Goal: Entertainment & Leisure: Consume media (video, audio)

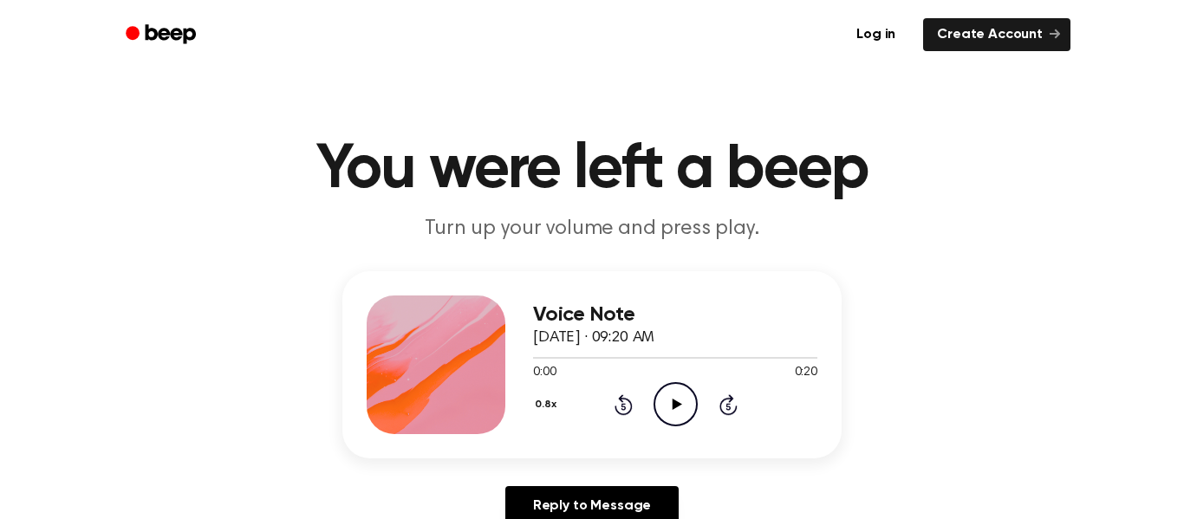
click at [652, 405] on div "0.8x Rewind 5 seconds Play Audio Skip 5 seconds" at bounding box center [675, 404] width 284 height 44
click at [675, 381] on div "0:00 0:20" at bounding box center [675, 373] width 284 height 18
click at [675, 408] on icon at bounding box center [677, 404] width 10 height 11
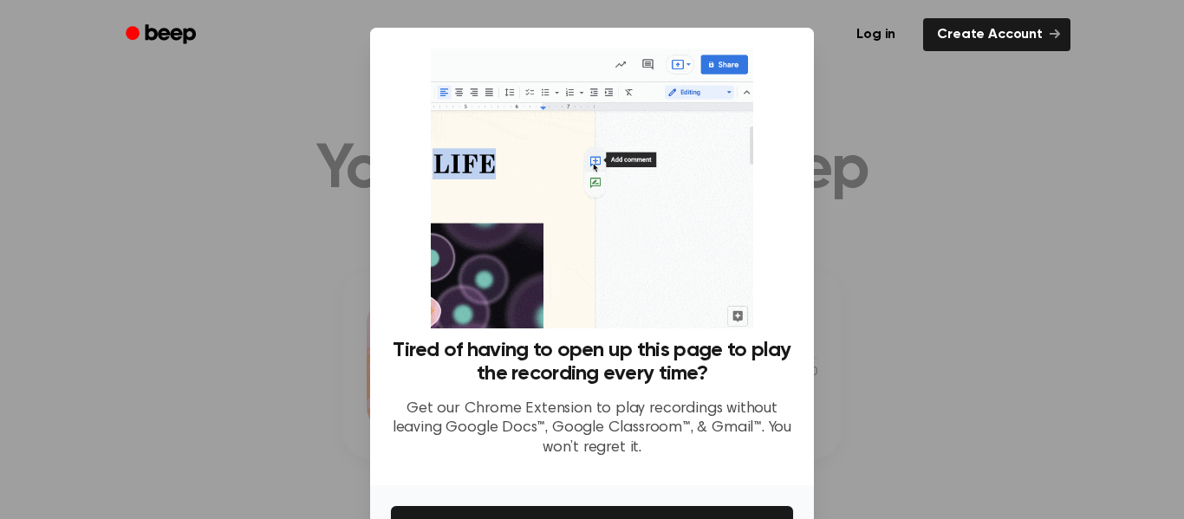
click at [807, 128] on div "Tired of having to open up this page to play the recording every time? Get our …" at bounding box center [592, 257] width 444 height 458
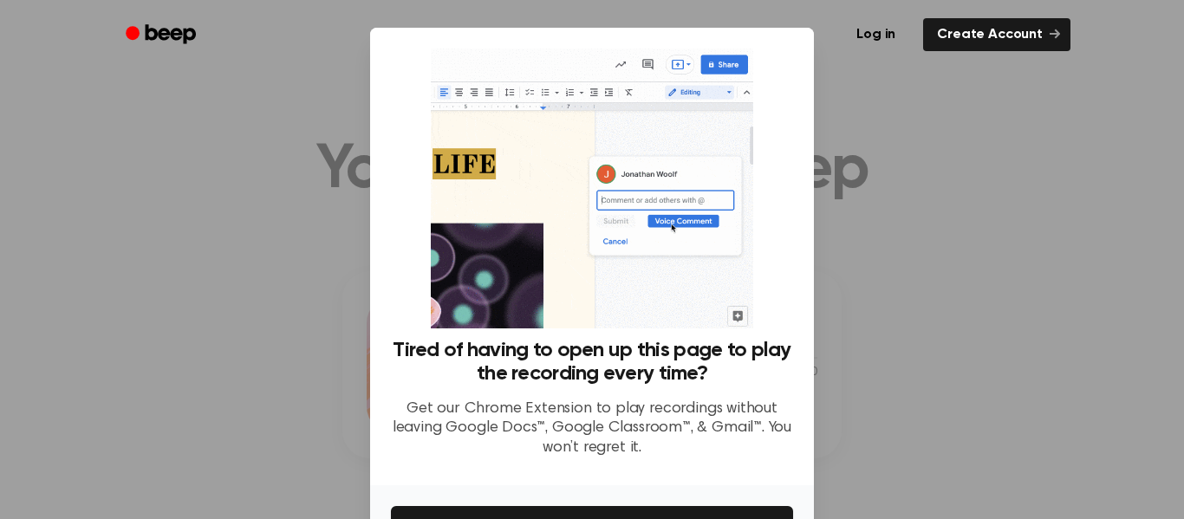
click at [926, 192] on div at bounding box center [592, 259] width 1184 height 519
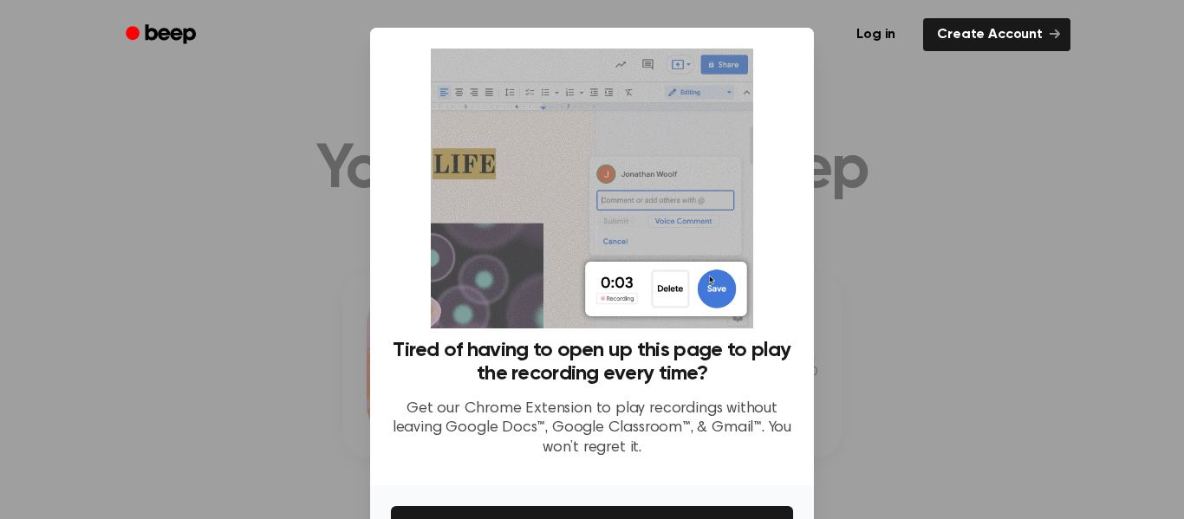
click at [140, 224] on div at bounding box center [592, 259] width 1184 height 519
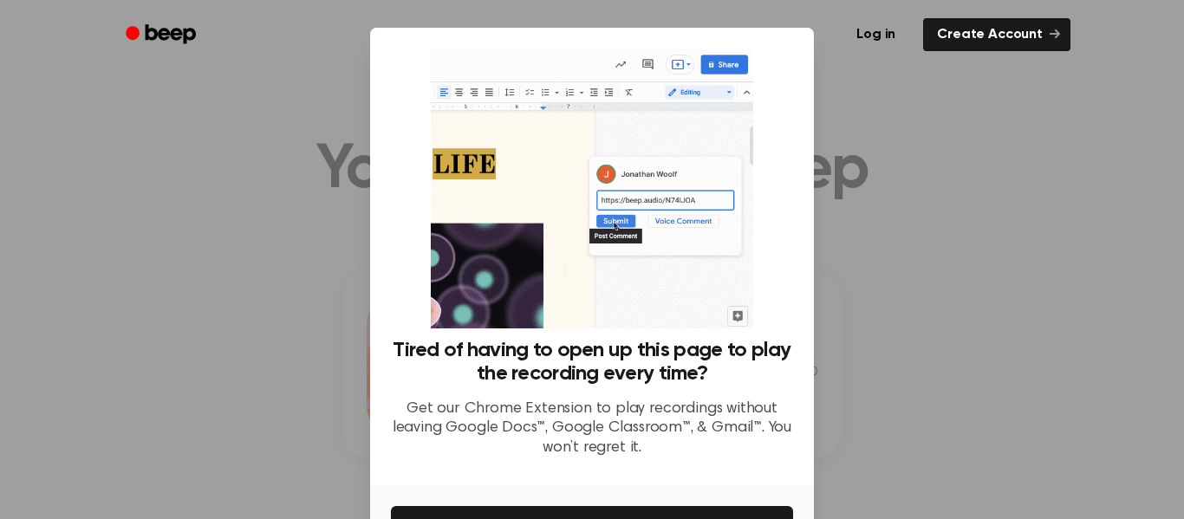
click at [976, 92] on div at bounding box center [592, 259] width 1184 height 519
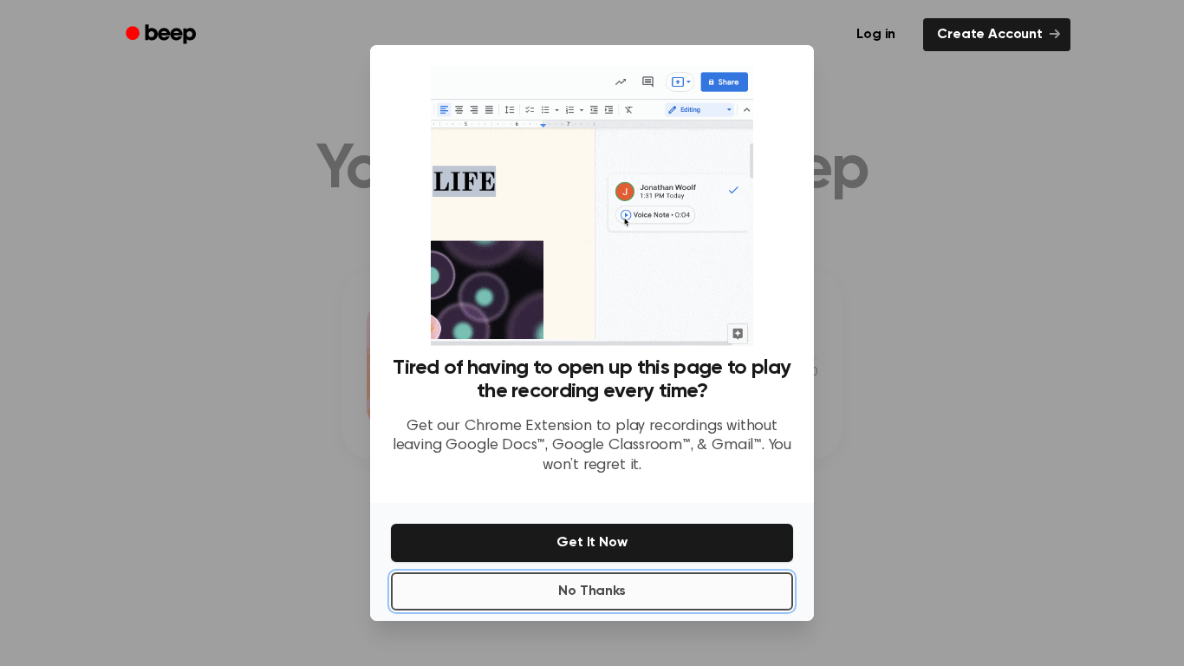
click at [670, 518] on button "No Thanks" at bounding box center [592, 591] width 402 height 38
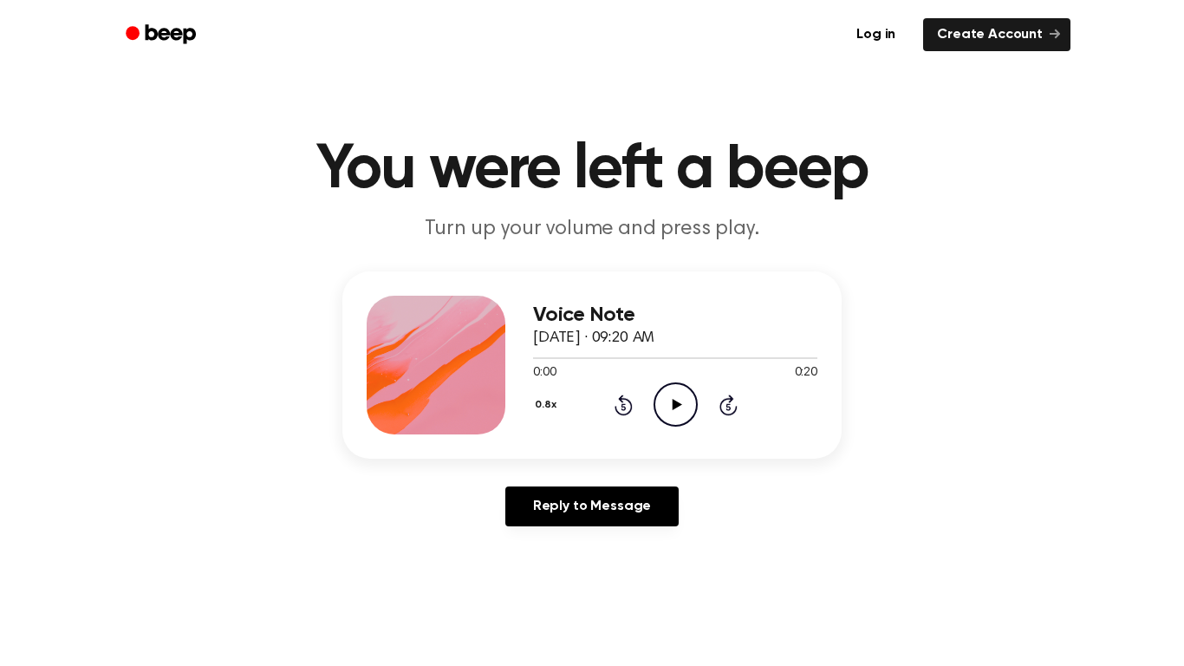
click at [666, 405] on icon "Play Audio" at bounding box center [676, 404] width 44 height 44
click at [666, 405] on icon "Pause Audio" at bounding box center [676, 404] width 44 height 44
click at [666, 404] on icon "Play Audio" at bounding box center [676, 404] width 44 height 44
click at [668, 406] on icon "Pause Audio" at bounding box center [676, 404] width 44 height 44
click at [668, 407] on icon "Play Audio" at bounding box center [676, 404] width 44 height 44
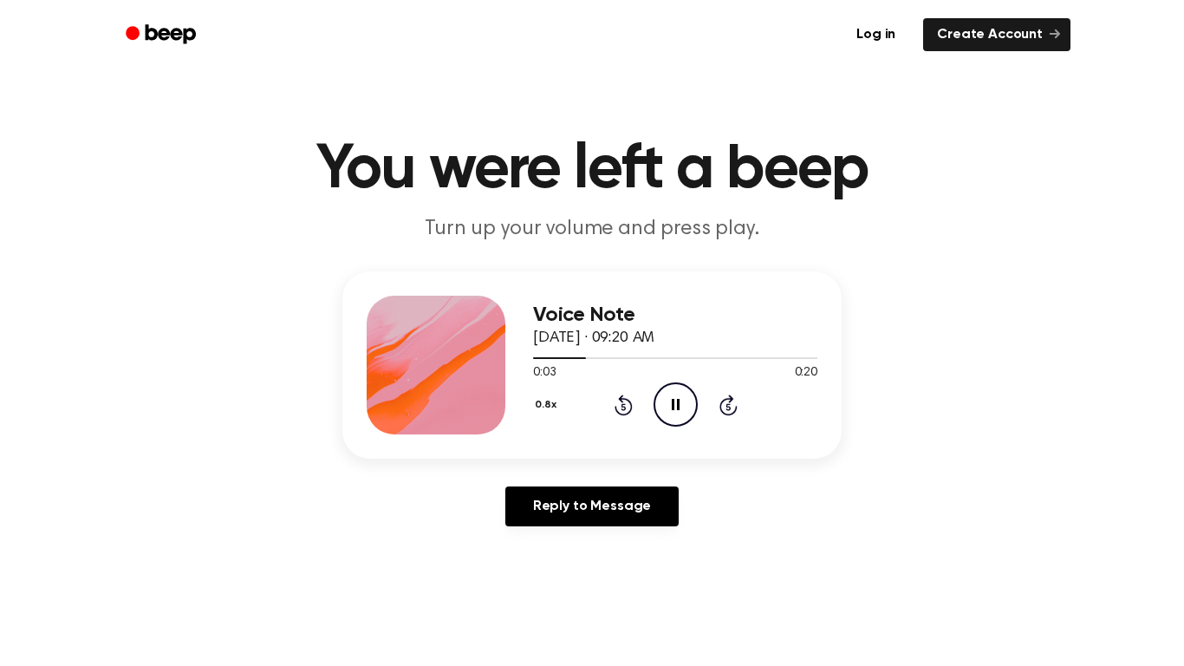
click at [668, 405] on icon "Pause Audio" at bounding box center [676, 404] width 44 height 44
click at [668, 405] on icon "Play Audio" at bounding box center [676, 404] width 44 height 44
click at [664, 403] on icon "Pause Audio" at bounding box center [676, 404] width 44 height 44
click at [664, 403] on icon "Play Audio" at bounding box center [676, 404] width 44 height 44
click at [664, 403] on icon "Pause Audio" at bounding box center [676, 404] width 44 height 44
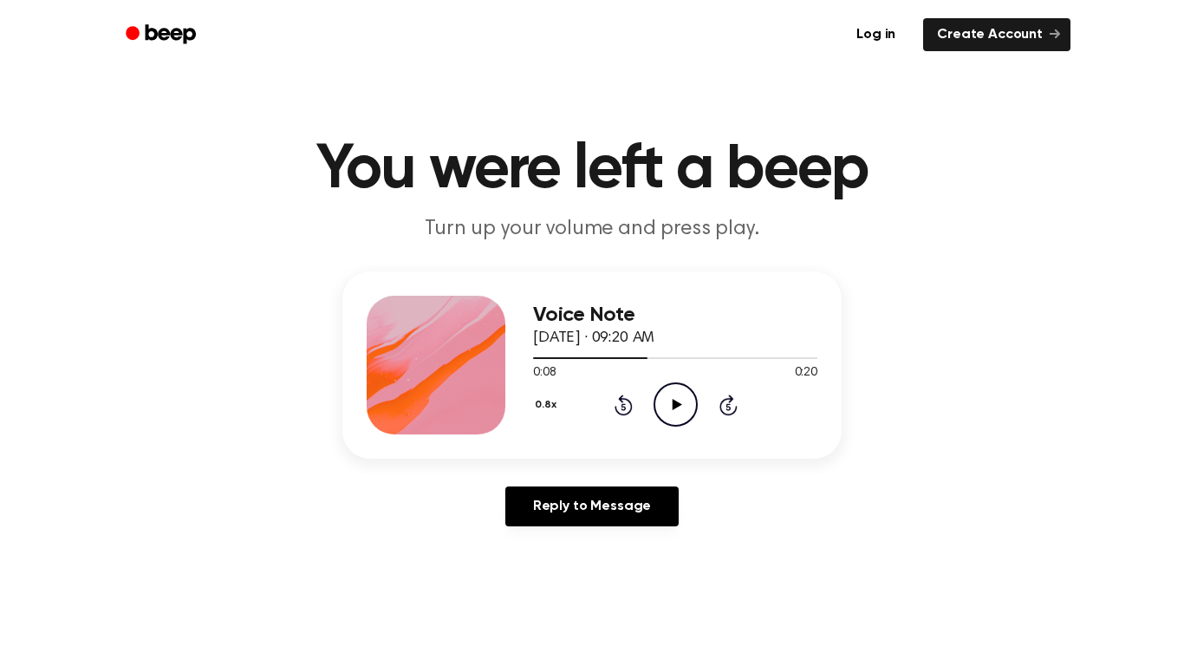
click at [664, 403] on icon "Play Audio" at bounding box center [676, 404] width 44 height 44
click at [664, 403] on icon "Pause Audio" at bounding box center [676, 404] width 44 height 44
click at [664, 403] on icon "Play Audio" at bounding box center [676, 404] width 44 height 44
click at [664, 403] on icon "Pause Audio" at bounding box center [676, 404] width 44 height 44
click at [663, 407] on icon "Play Audio" at bounding box center [676, 404] width 44 height 44
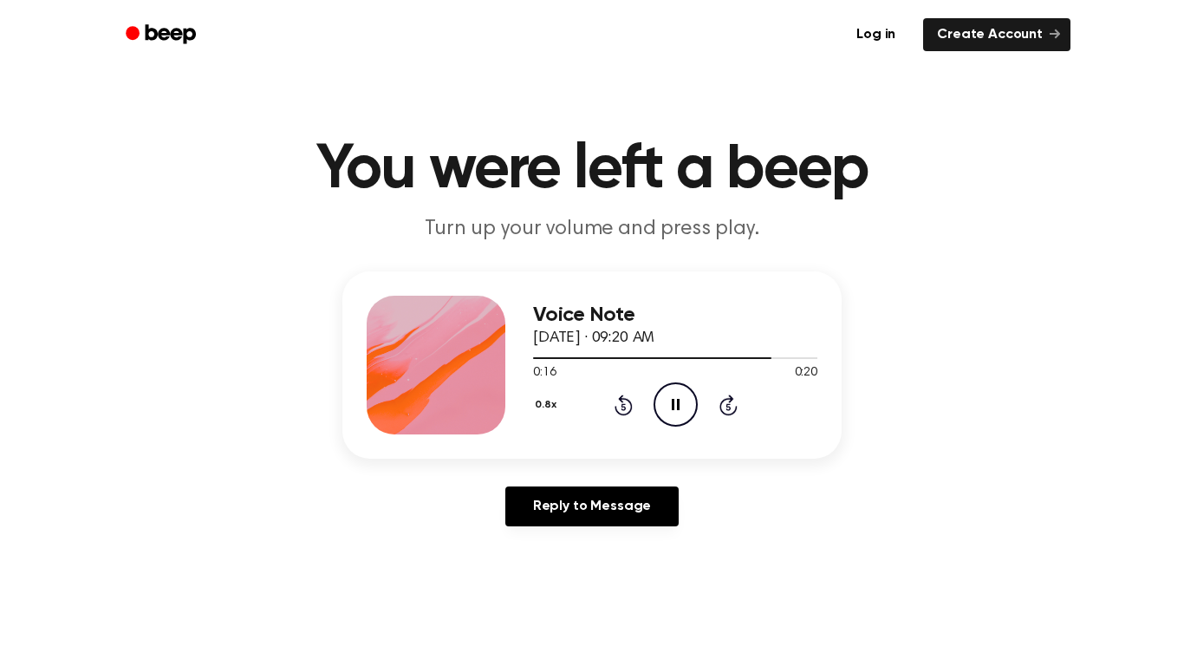
click at [663, 407] on icon "Pause Audio" at bounding box center [676, 404] width 44 height 44
click at [661, 407] on icon "Play Audio" at bounding box center [676, 404] width 44 height 44
click at [689, 399] on icon "Pause Audio" at bounding box center [676, 404] width 44 height 44
click at [621, 407] on icon "Rewind 5 seconds" at bounding box center [623, 405] width 19 height 23
click at [683, 401] on icon "Play Audio" at bounding box center [676, 404] width 44 height 44
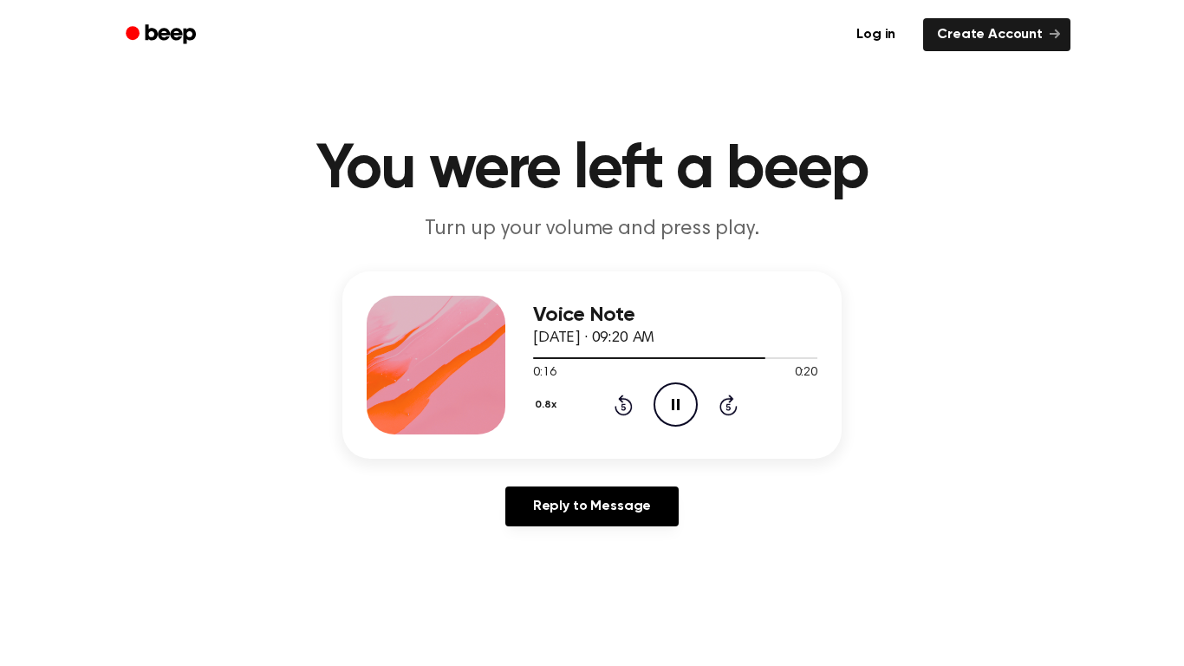
click at [683, 401] on icon "Pause Audio" at bounding box center [676, 404] width 44 height 44
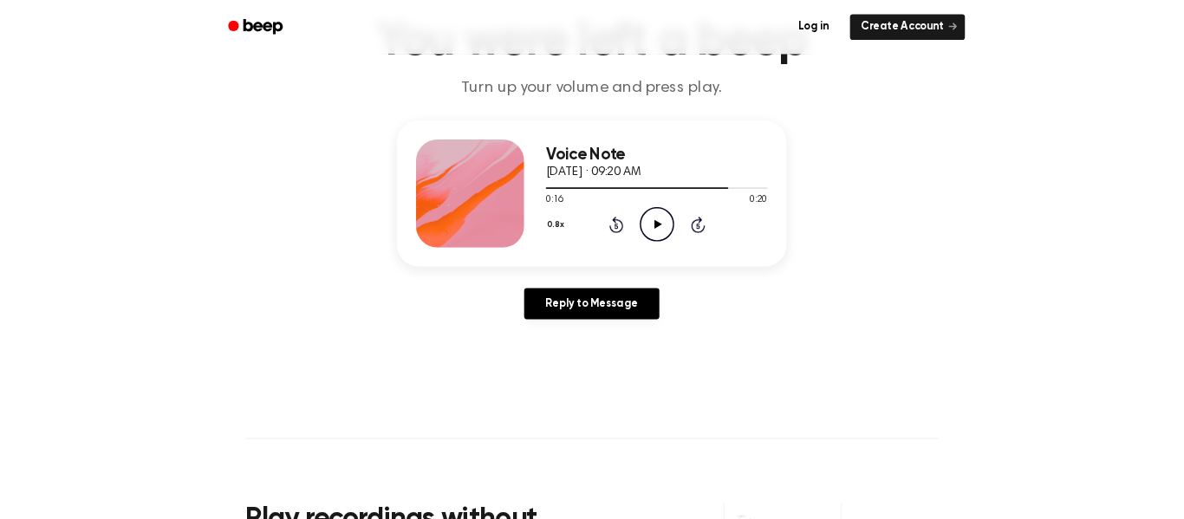
scroll to position [119, 0]
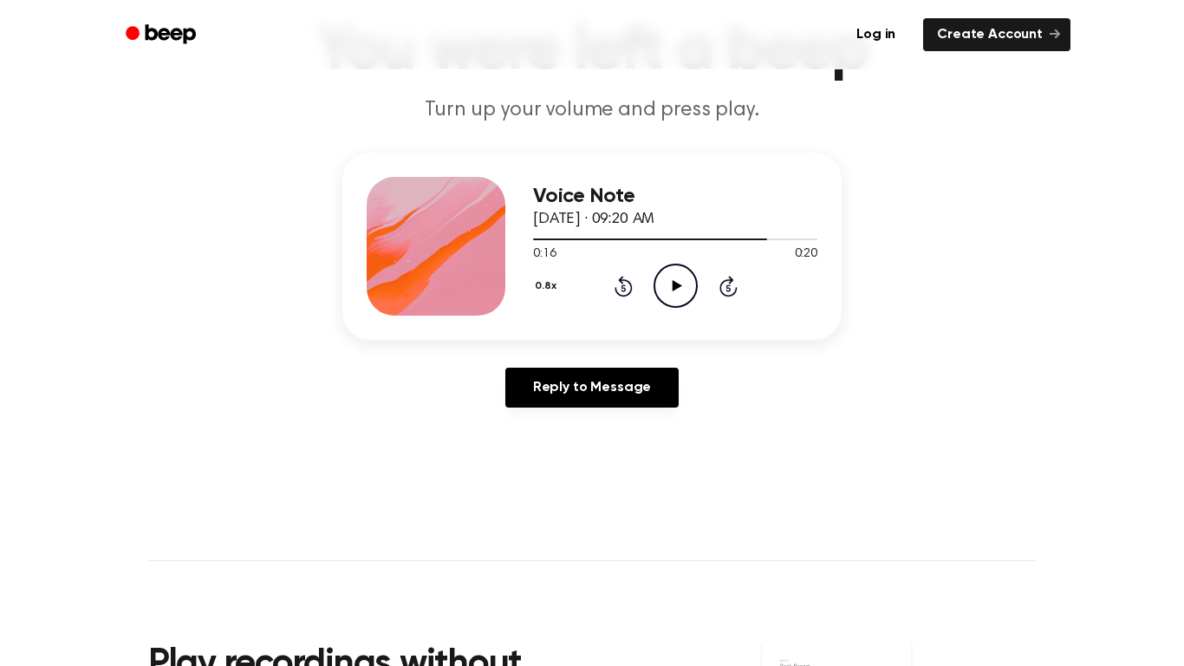
click at [623, 288] on icon at bounding box center [623, 287] width 4 height 7
click at [675, 297] on icon "Play Audio" at bounding box center [676, 286] width 44 height 44
click at [677, 288] on icon at bounding box center [676, 285] width 8 height 11
click at [673, 279] on icon "Play Audio" at bounding box center [676, 286] width 44 height 44
click at [673, 279] on icon "Pause Audio" at bounding box center [676, 286] width 44 height 44
